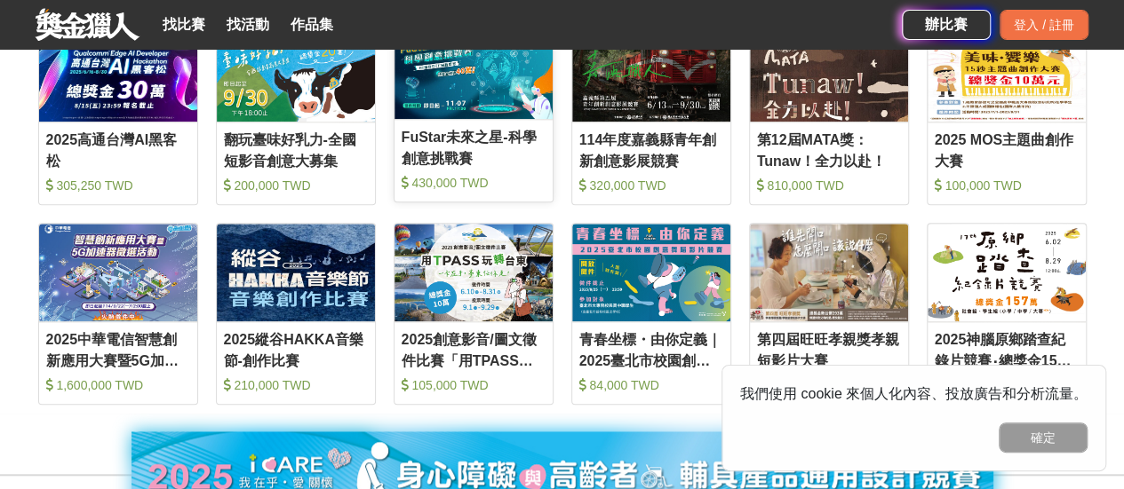
scroll to position [608, 0]
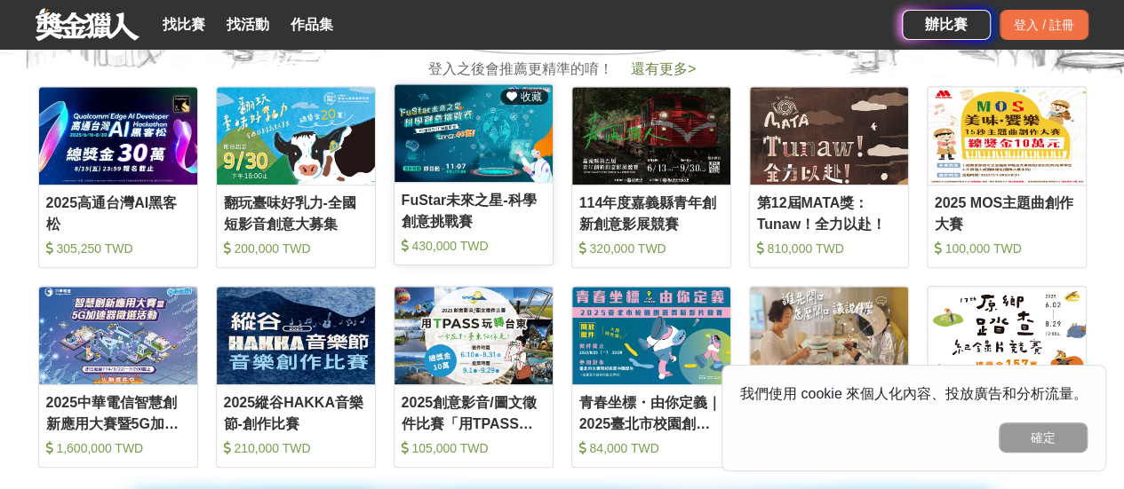
click at [477, 200] on div "FuStar未來之星-科學創意挑戰賽" at bounding box center [473, 210] width 144 height 40
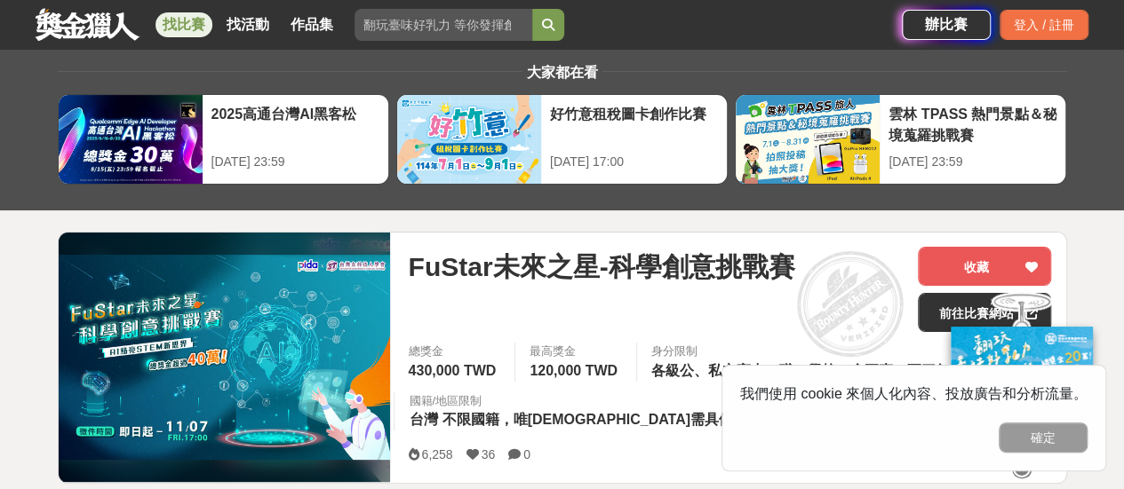
scroll to position [13, 0]
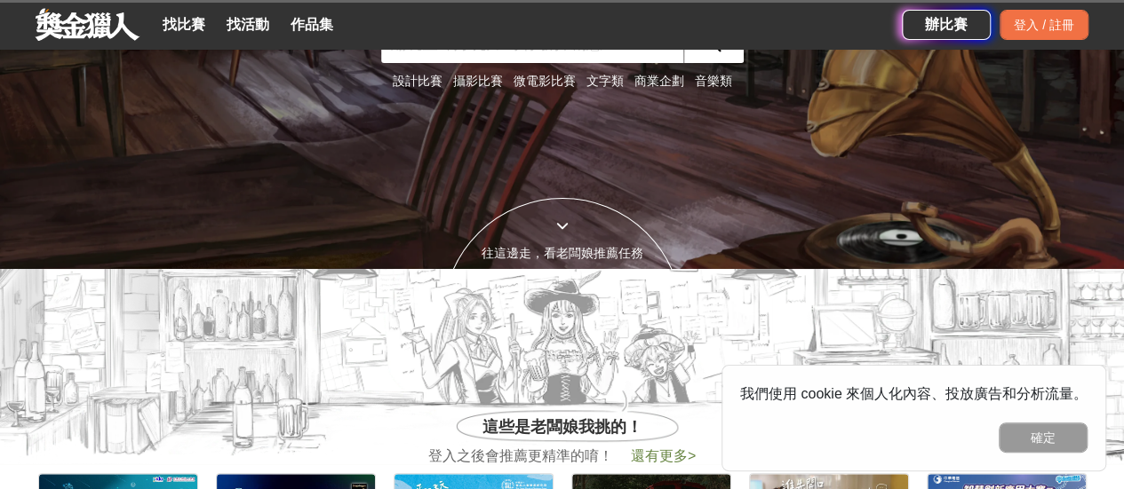
scroll to position [608, 0]
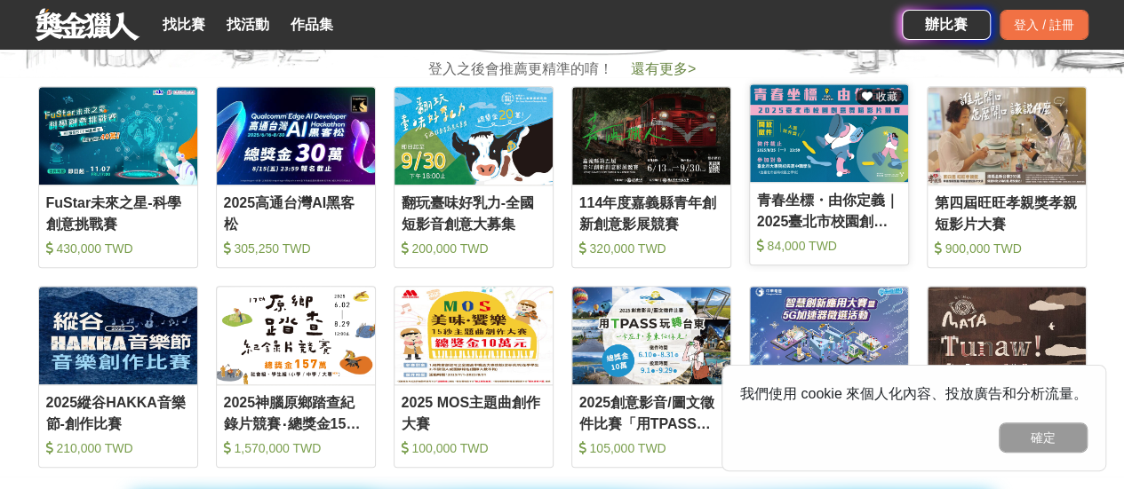
click at [844, 216] on div "青春坐標・由你定義｜2025臺北市校園創意舞蹈影片競賽" at bounding box center [829, 210] width 144 height 40
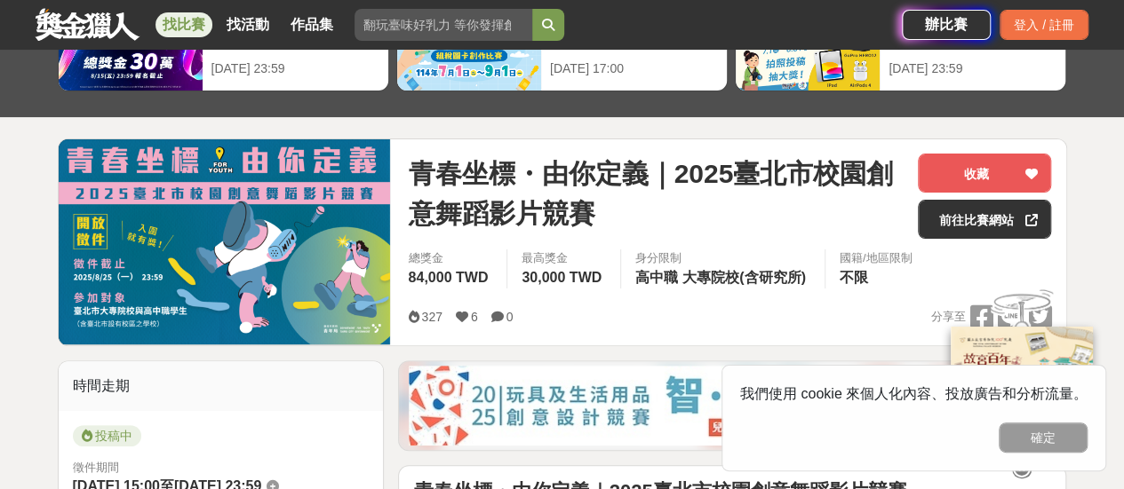
scroll to position [133, 0]
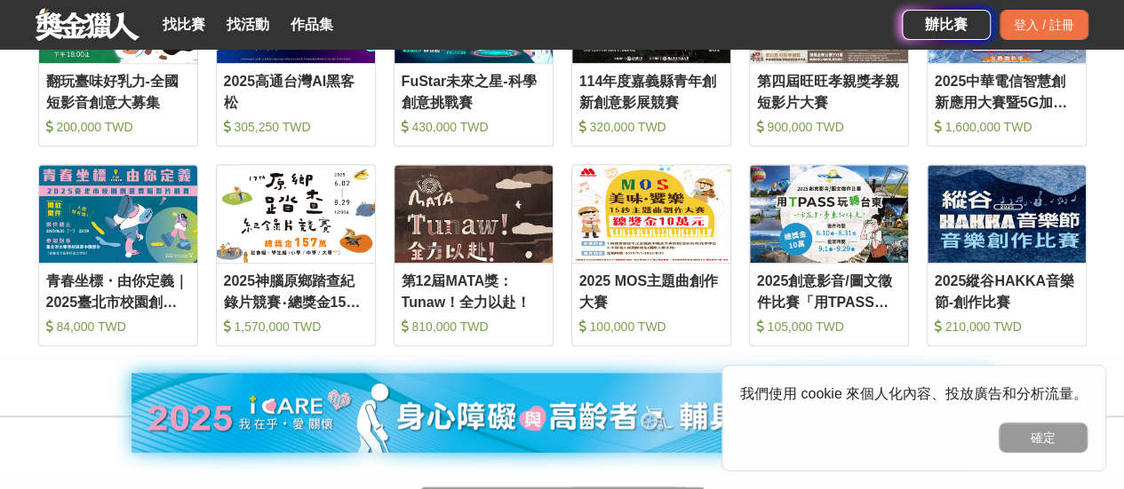
scroll to position [730, 0]
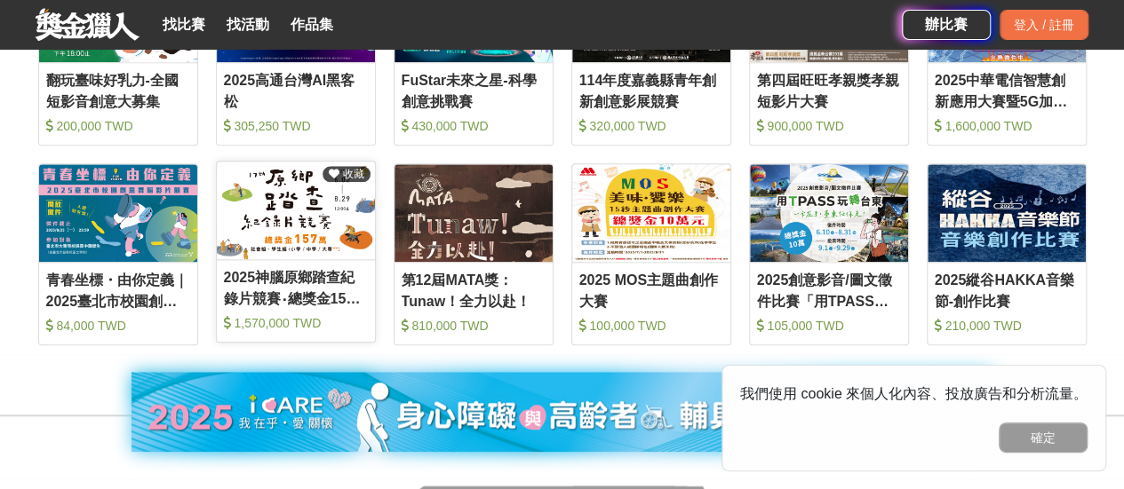
click at [324, 245] on img at bounding box center [296, 211] width 158 height 98
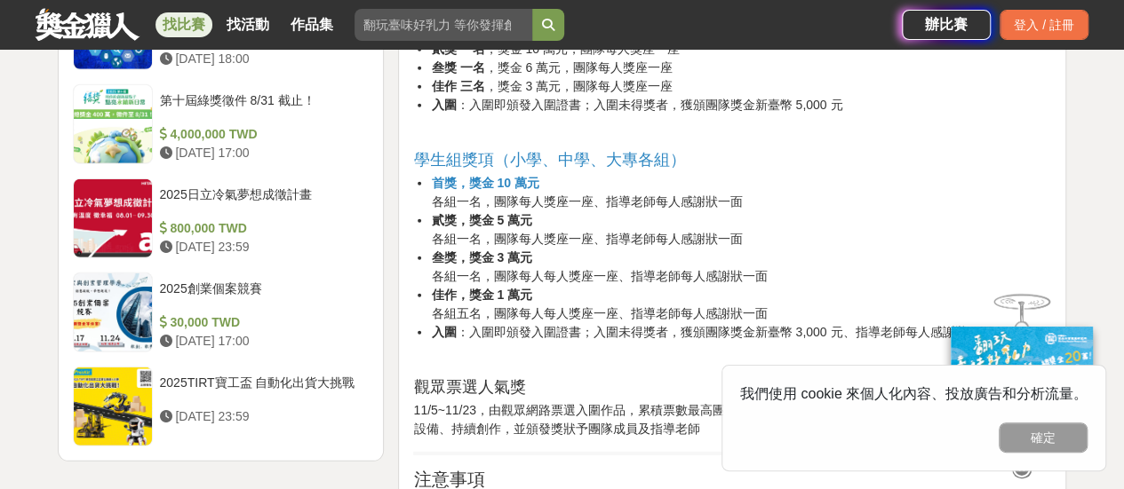
scroll to position [2419, 0]
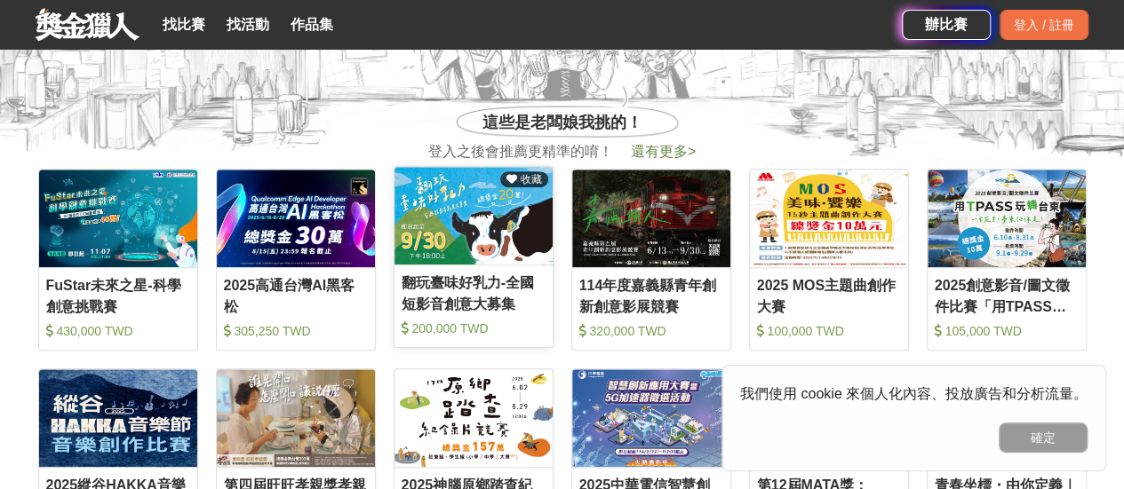
scroll to position [527, 0]
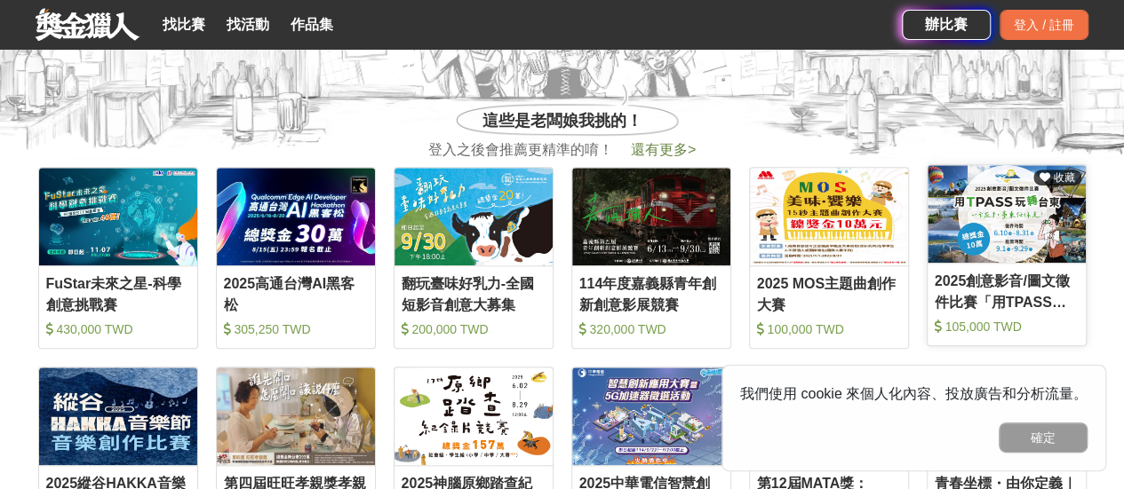
click at [1046, 285] on div "2025創意影音/圖文徵件比賽「用TPASS玩轉台東」" at bounding box center [1006, 291] width 144 height 40
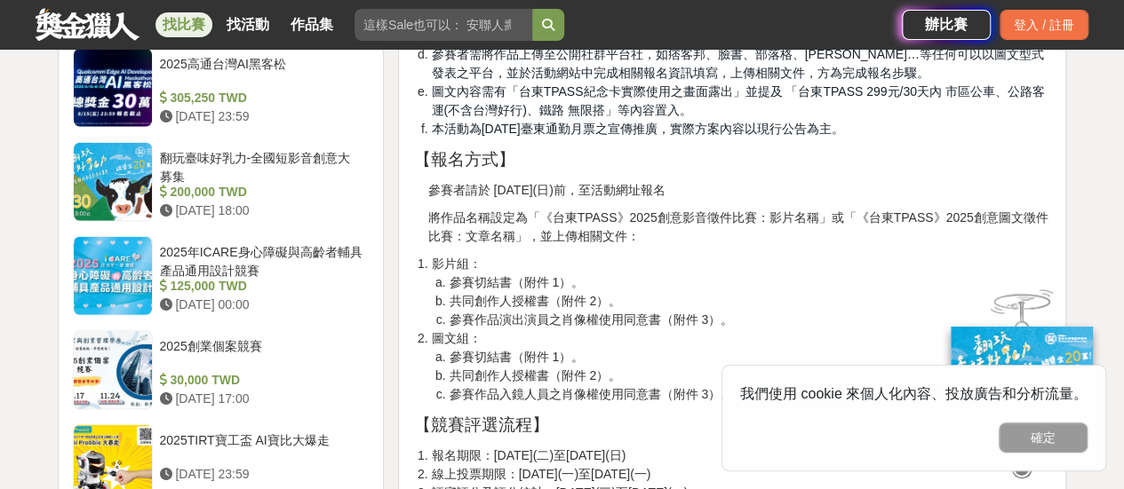
scroll to position [2123, 0]
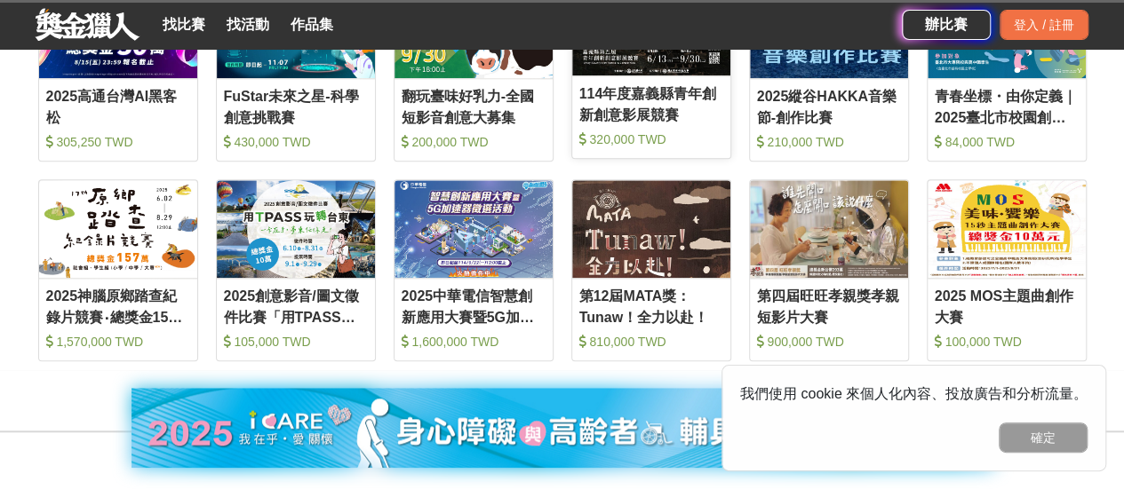
scroll to position [717, 0]
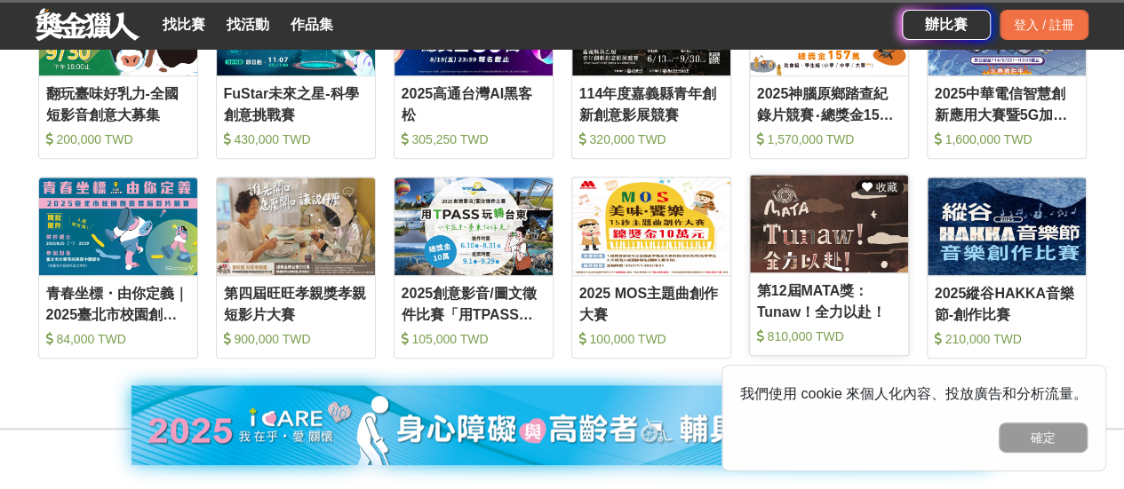
click at [810, 246] on img at bounding box center [829, 224] width 158 height 98
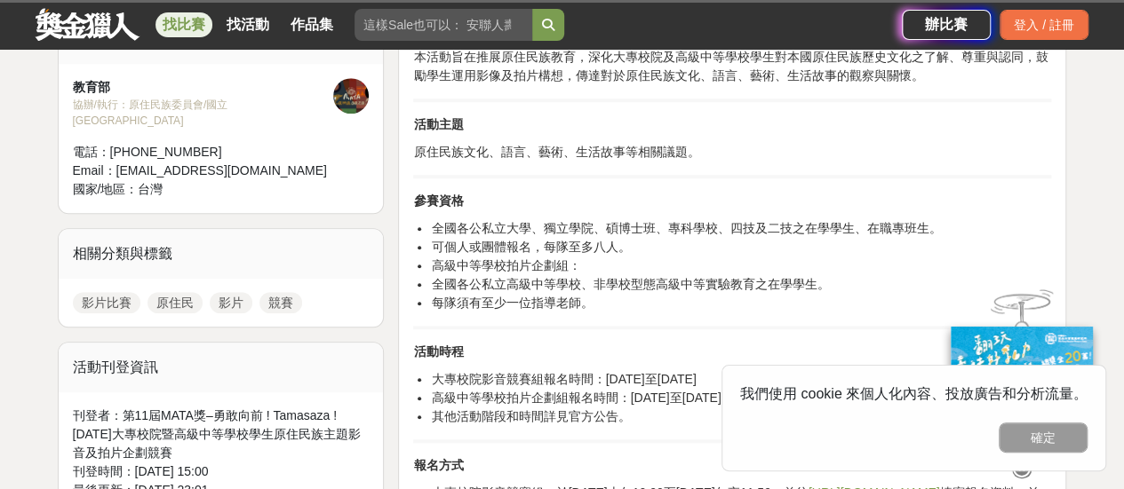
scroll to position [621, 0]
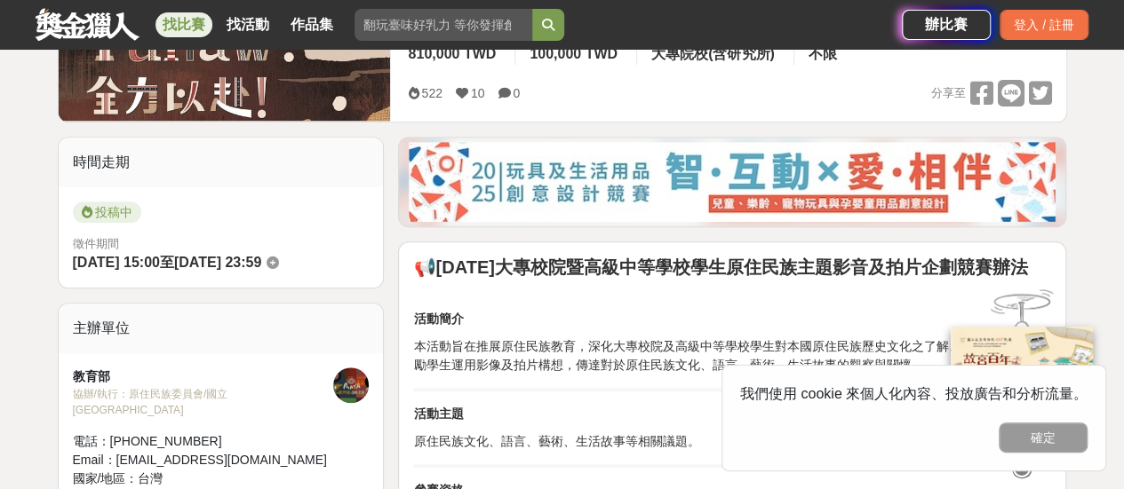
scroll to position [355, 0]
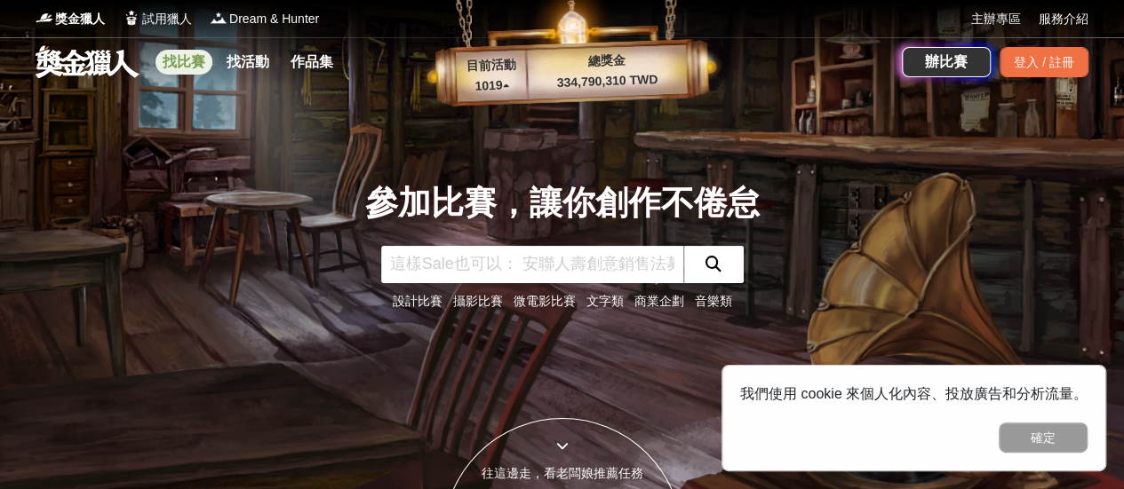
click at [183, 61] on link "找比賽" at bounding box center [183, 62] width 57 height 25
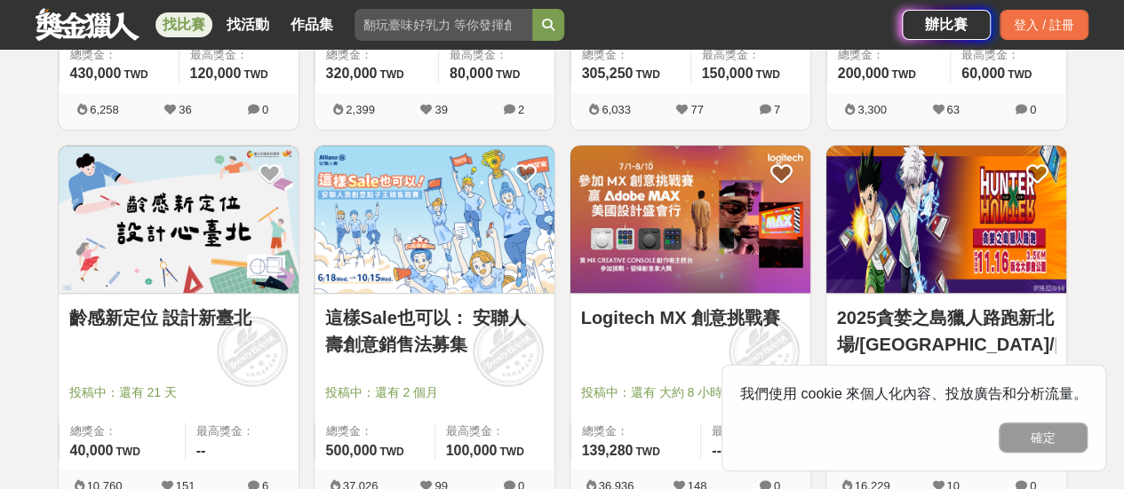
scroll to position [663, 0]
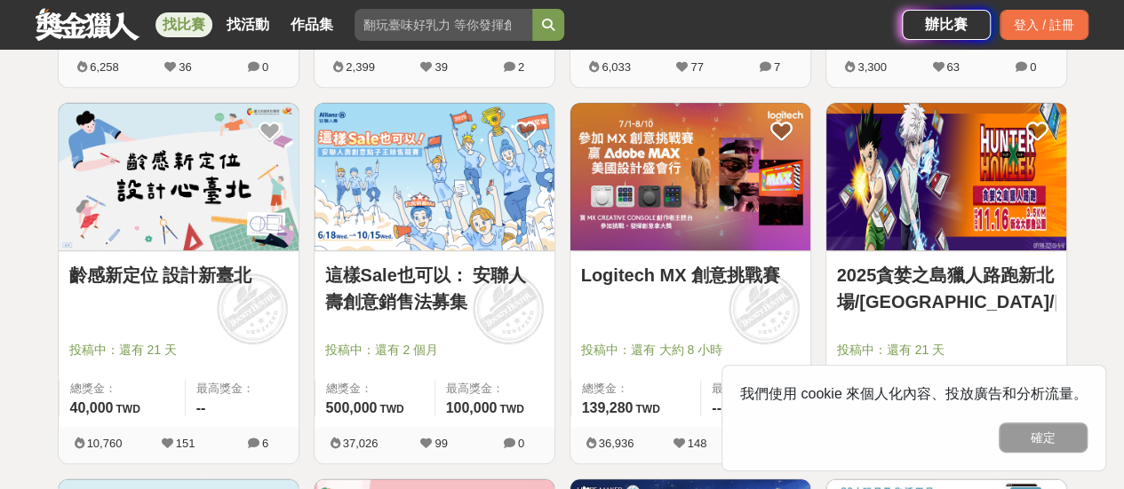
click at [444, 274] on link "這樣Sale也可以： 安聯人壽創意銷售法募集" at bounding box center [434, 288] width 219 height 53
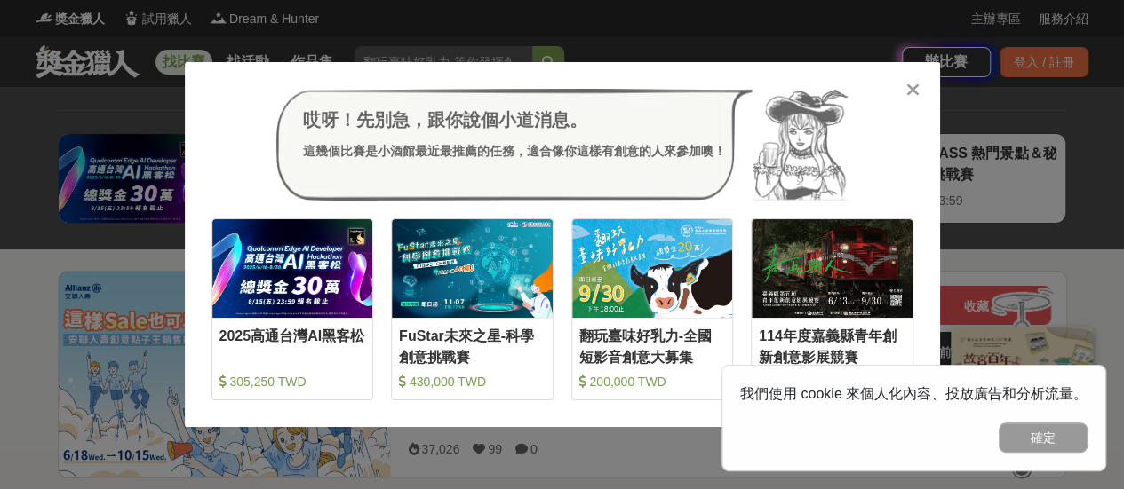
click at [913, 88] on icon at bounding box center [912, 90] width 13 height 18
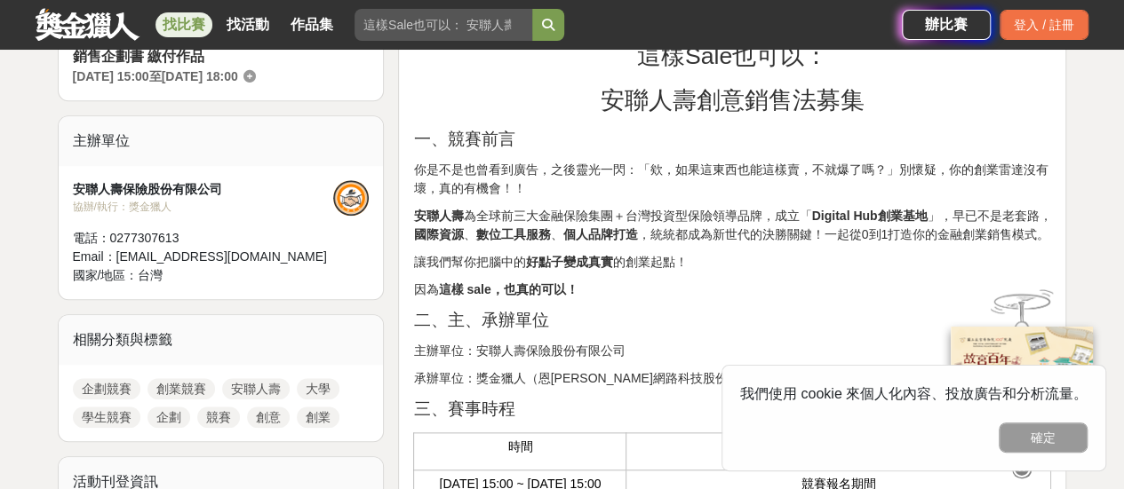
scroll to position [603, 0]
drag, startPoint x: 413, startPoint y: 290, endPoint x: 611, endPoint y: 277, distance: 198.5
click at [611, 280] on p "因為 這樣 sale，也真的可以！" at bounding box center [732, 289] width 638 height 19
click at [597, 265] on strong "好點子變成真實" at bounding box center [568, 261] width 87 height 14
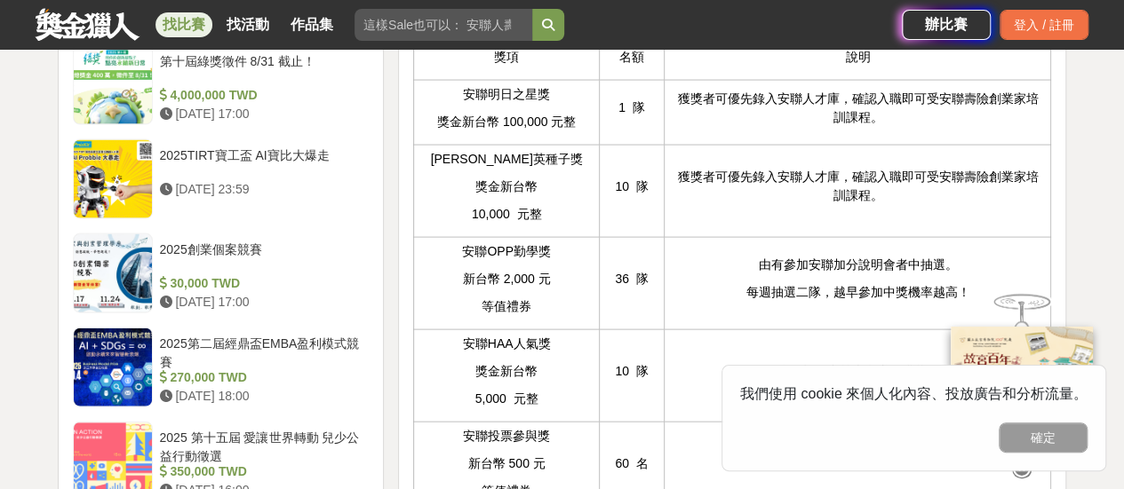
scroll to position [1797, 0]
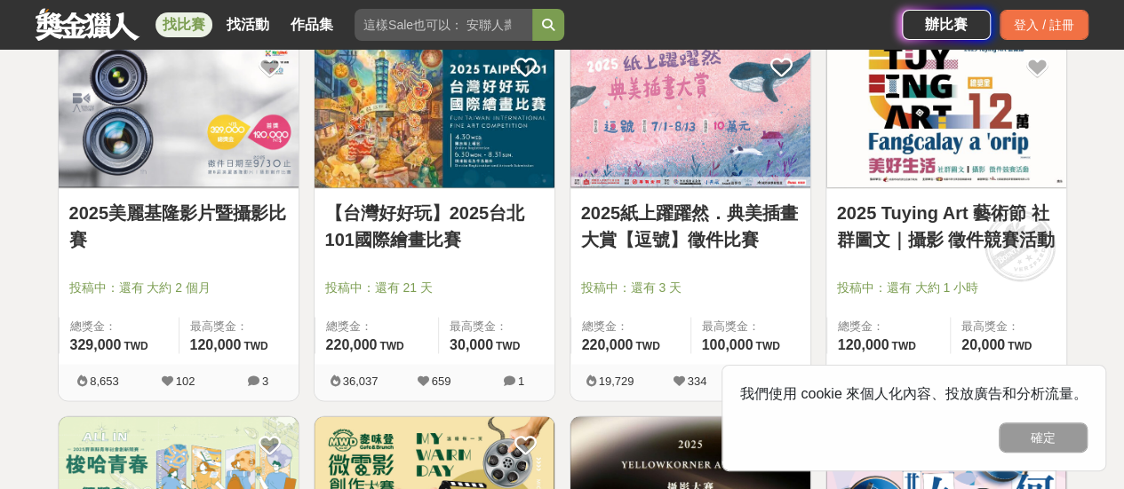
scroll to position [1482, 0]
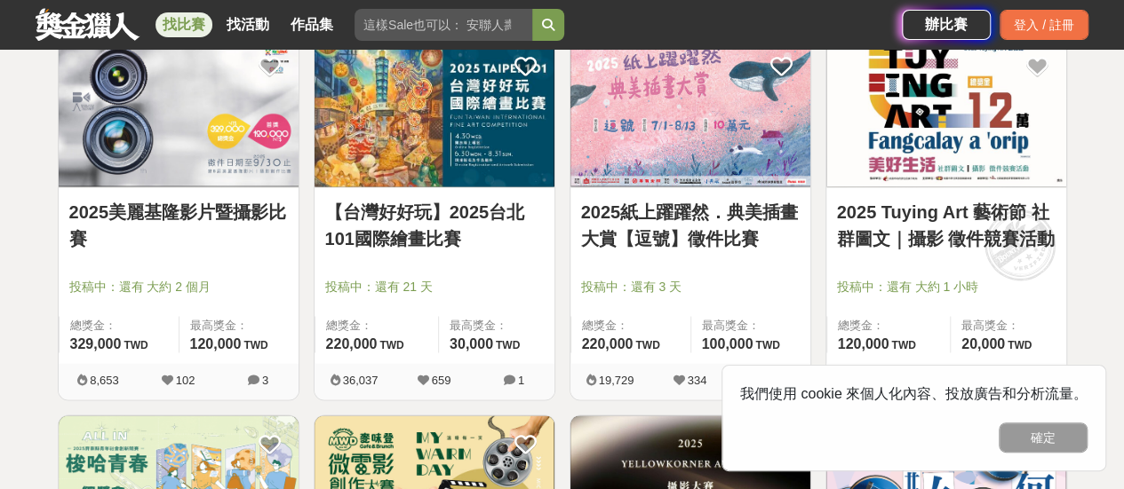
click at [902, 234] on link "2025 Tuying Art 藝術節 社群圖文｜攝影 徵件競賽活動" at bounding box center [946, 224] width 219 height 53
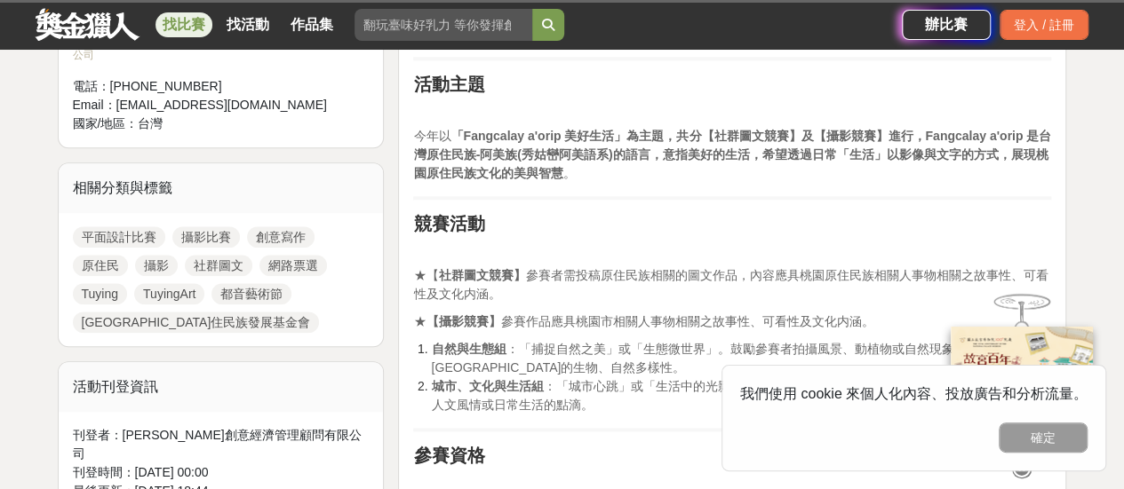
scroll to position [818, 0]
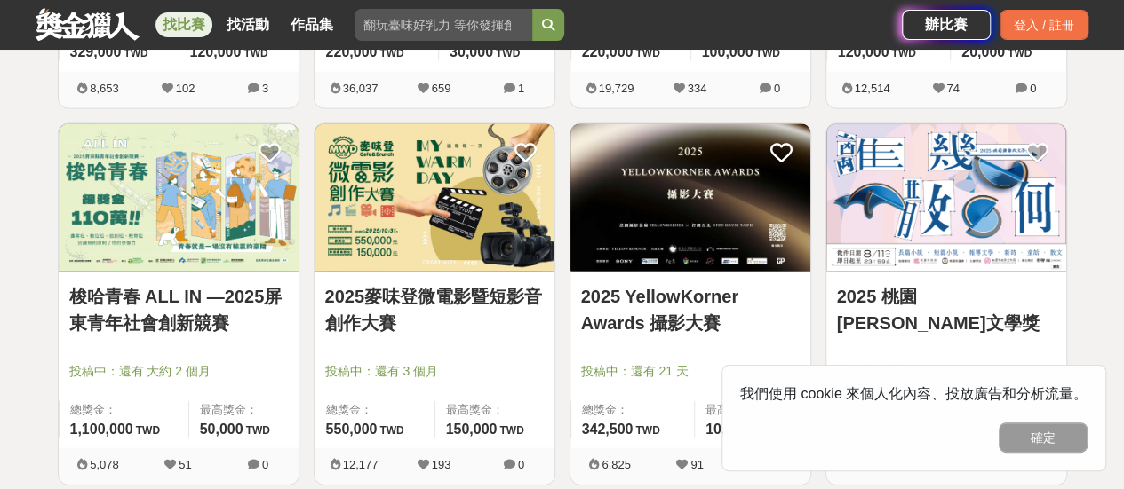
scroll to position [1808, 0]
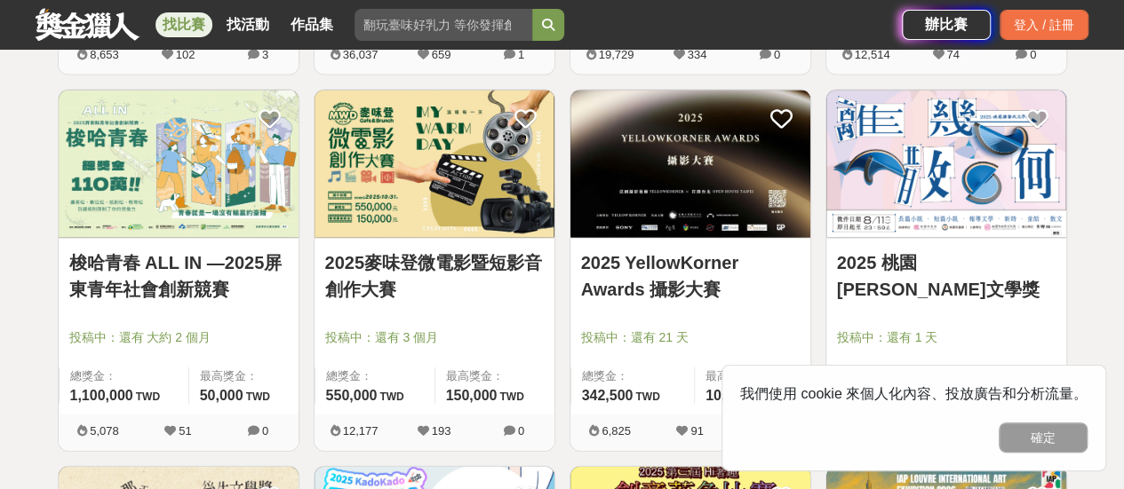
click at [654, 278] on link "2025 YellowKorner Awards 攝影大賽" at bounding box center [690, 276] width 219 height 53
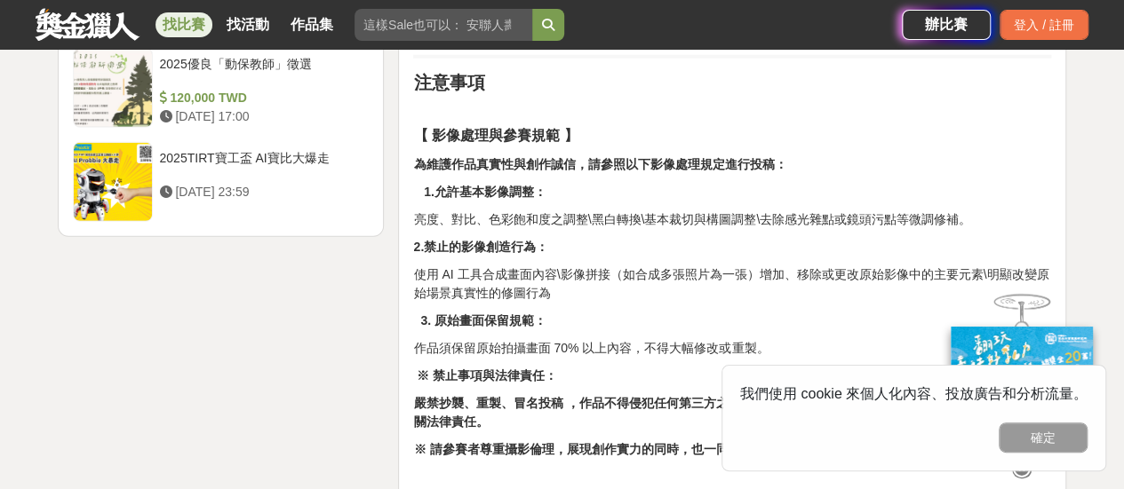
scroll to position [2503, 0]
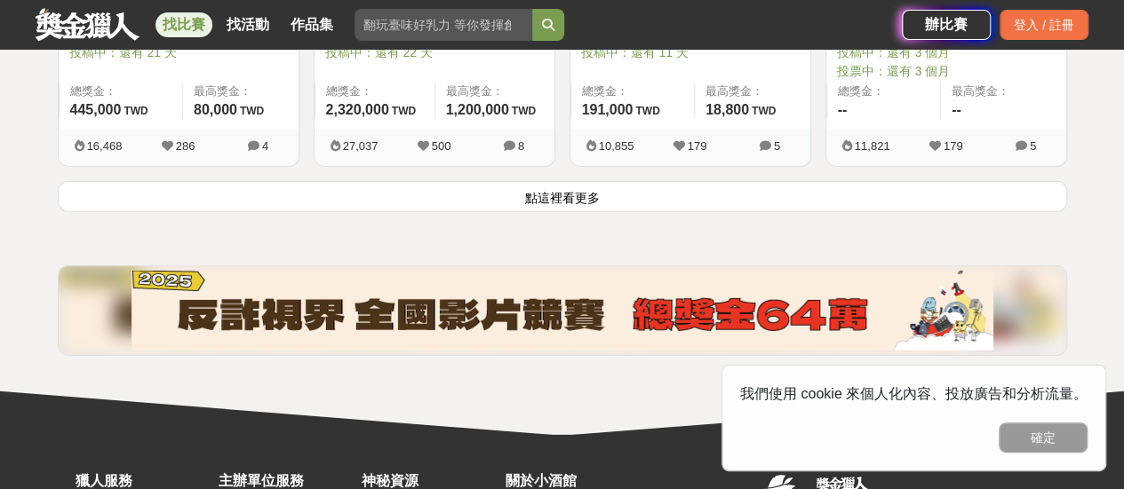
scroll to position [2471, 0]
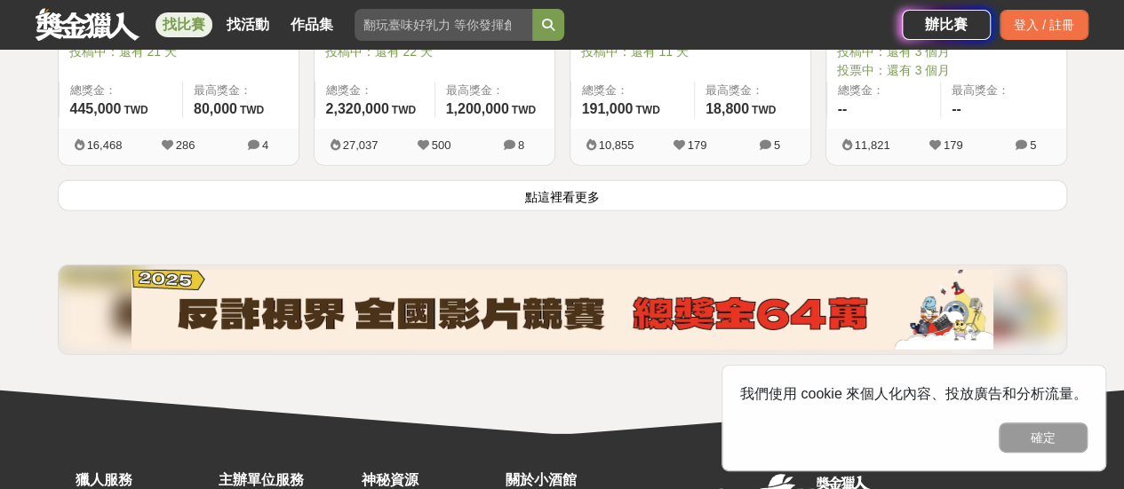
click at [578, 181] on button "點這裡看更多" at bounding box center [562, 195] width 1009 height 31
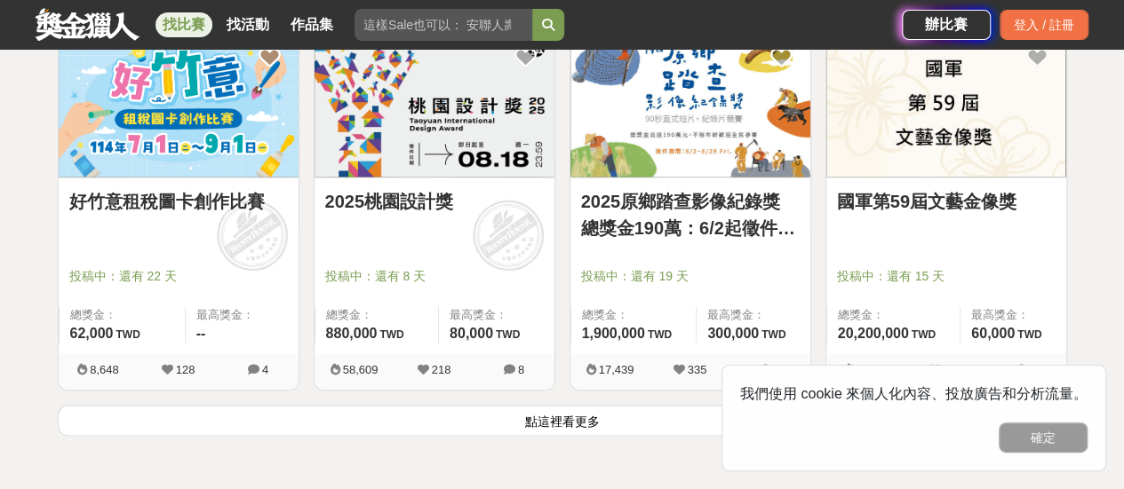
scroll to position [4446, 0]
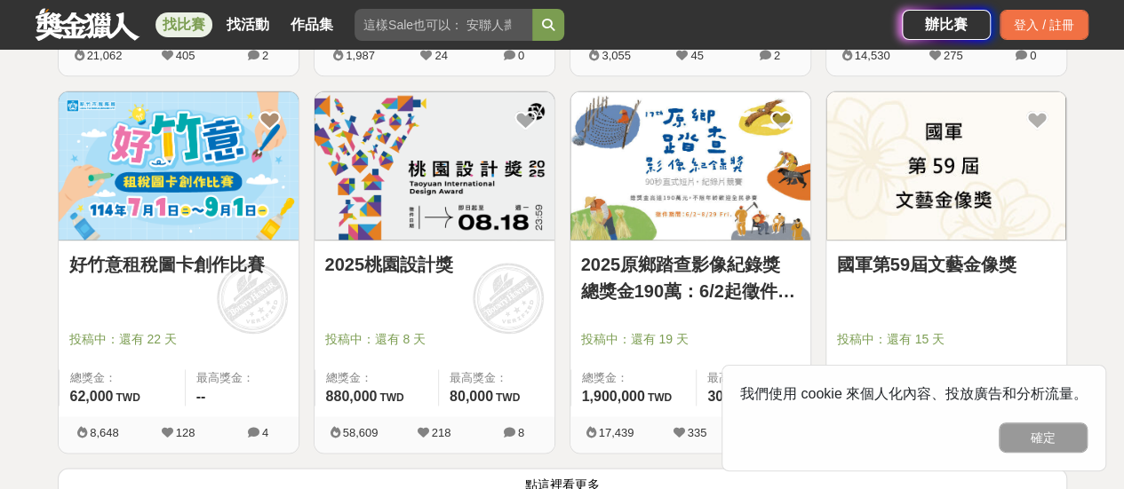
click at [679, 187] on img at bounding box center [690, 165] width 240 height 148
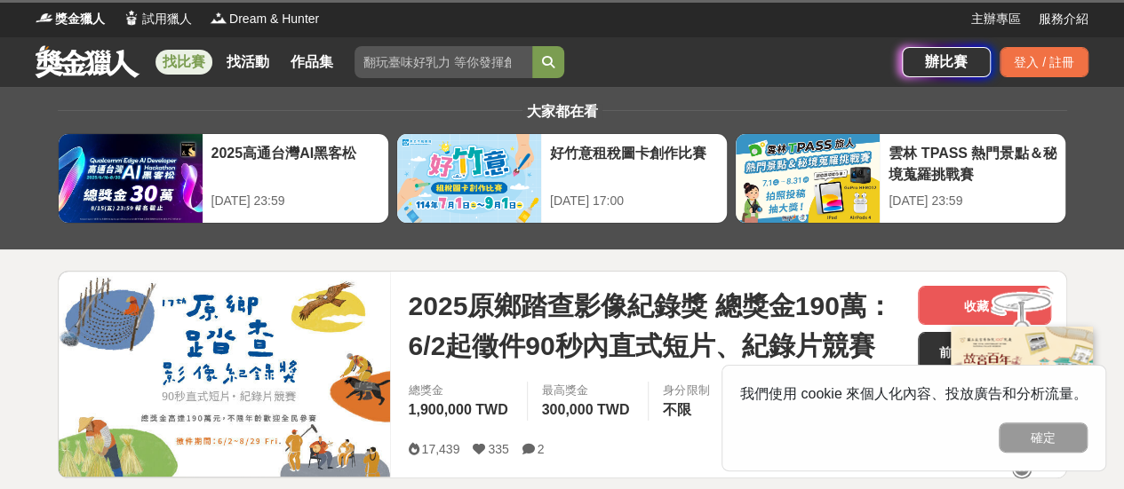
scroll to position [66, 0]
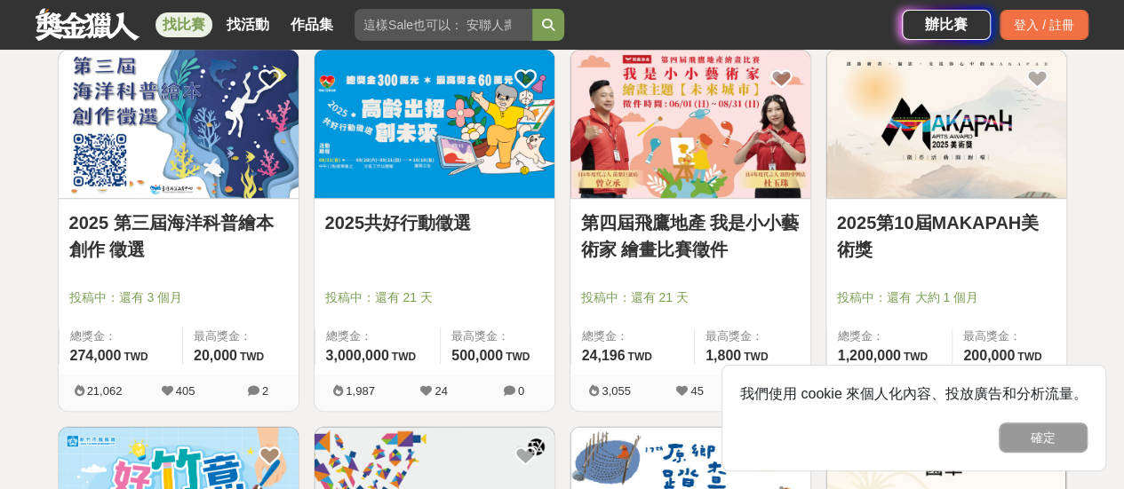
scroll to position [4109, 0]
